Goal: Information Seeking & Learning: Learn about a topic

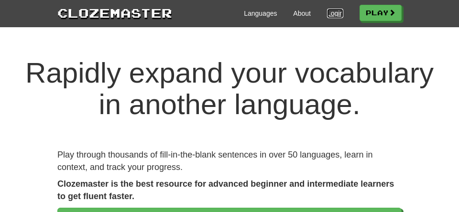
click at [332, 14] on link "Login" at bounding box center [335, 14] width 16 height 10
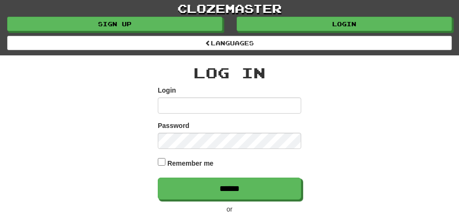
click at [265, 108] on input "Login" at bounding box center [229, 106] width 143 height 16
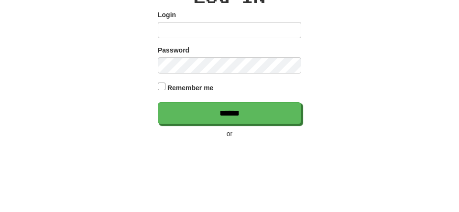
click at [279, 108] on input "Login" at bounding box center [229, 106] width 143 height 16
type input "**********"
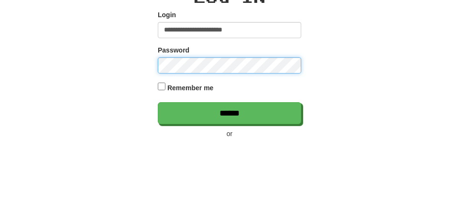
click at [158, 178] on input "******" at bounding box center [229, 189] width 143 height 22
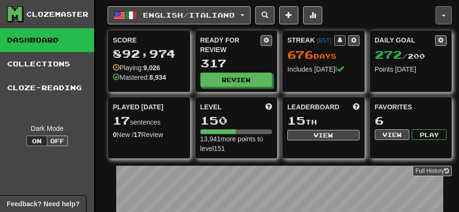
click at [442, 17] on button "button" at bounding box center [444, 15] width 16 height 18
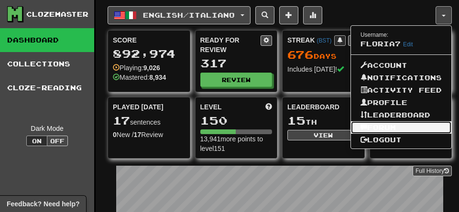
click at [379, 134] on link "Forum" at bounding box center [401, 127] width 100 height 12
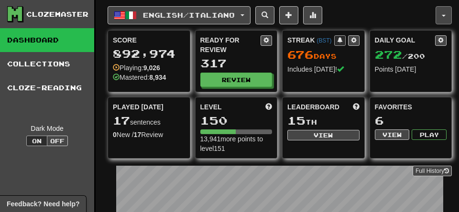
click at [443, 16] on span "button" at bounding box center [444, 16] width 4 height 2
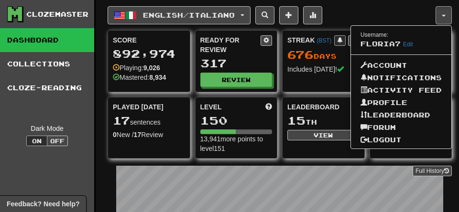
click at [254, 175] on div at bounding box center [229, 106] width 459 height 212
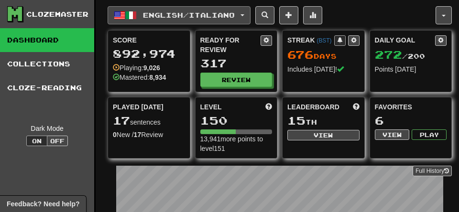
click at [251, 18] on button "English / Italiano" at bounding box center [179, 15] width 143 height 18
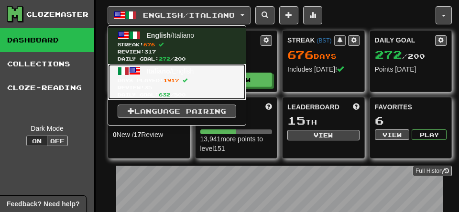
click at [143, 80] on span "Days Played: 1917" at bounding box center [177, 80] width 119 height 7
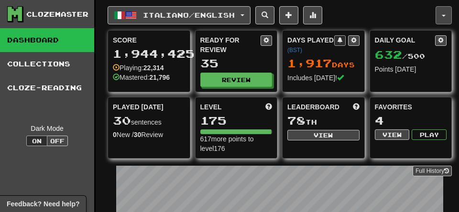
click at [445, 10] on button "button" at bounding box center [444, 15] width 16 height 18
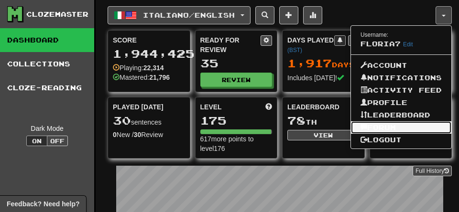
click at [383, 134] on link "Forum" at bounding box center [401, 127] width 100 height 12
